Goal: Transaction & Acquisition: Purchase product/service

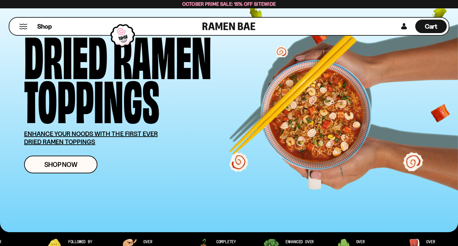
scroll to position [72, 0]
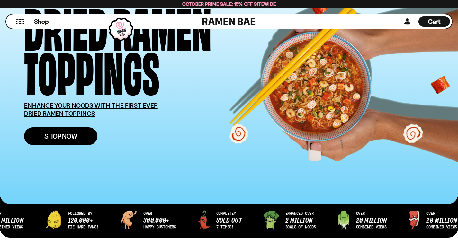
click at [67, 136] on span "Shop Now" at bounding box center [60, 136] width 33 height 7
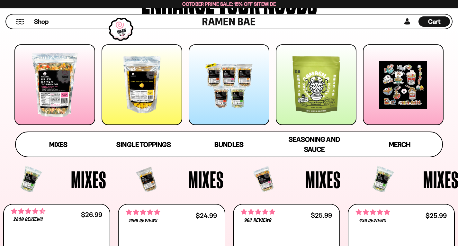
scroll to position [86, 0]
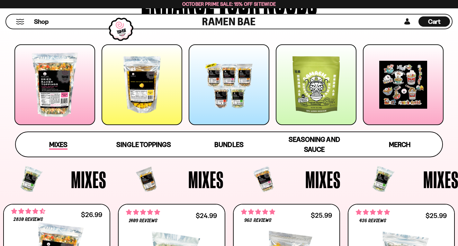
click at [55, 141] on span "Mixes" at bounding box center [58, 145] width 18 height 9
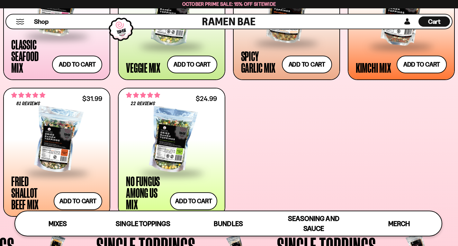
scroll to position [341, 0]
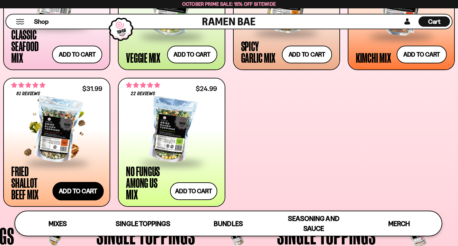
click at [74, 187] on button "Add to cart Add ― Regular price $31.99 Regular price Sale price $31.99 Unit pri…" at bounding box center [77, 191] width 51 height 19
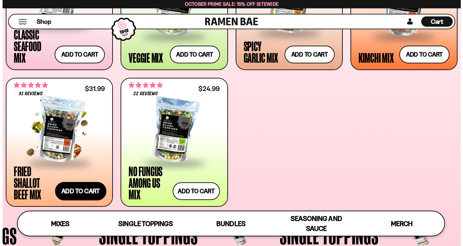
scroll to position [341, 0]
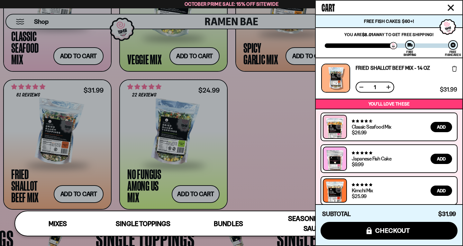
click at [285, 149] on div at bounding box center [231, 123] width 463 height 246
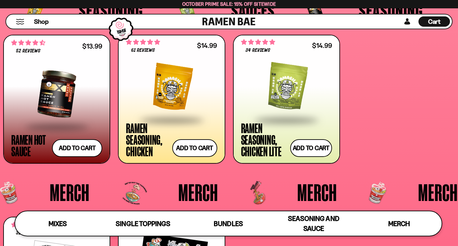
scroll to position [1477, 0]
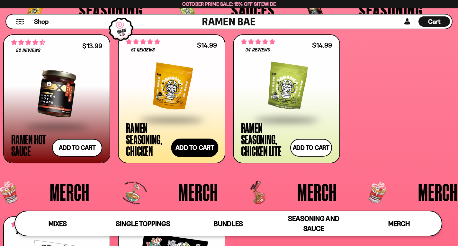
click at [189, 150] on button "Add to cart Add ― Regular price $14.99 Regular price Sale price $14.99 Unit pri…" at bounding box center [194, 147] width 47 height 19
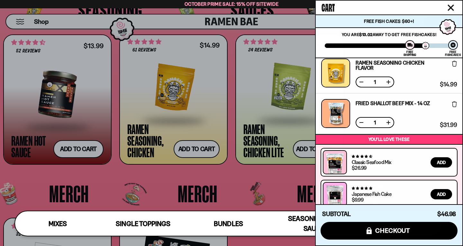
scroll to position [46, 0]
